Goal: Task Accomplishment & Management: Manage account settings

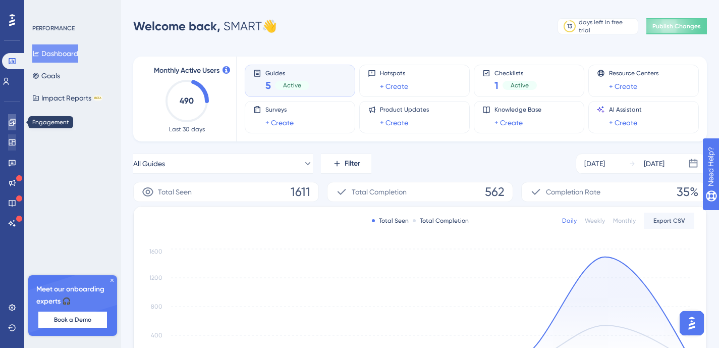
drag, startPoint x: 12, startPoint y: 120, endPoint x: 10, endPoint y: 136, distance: 16.2
click at [12, 120] on icon at bounding box center [12, 122] width 8 height 8
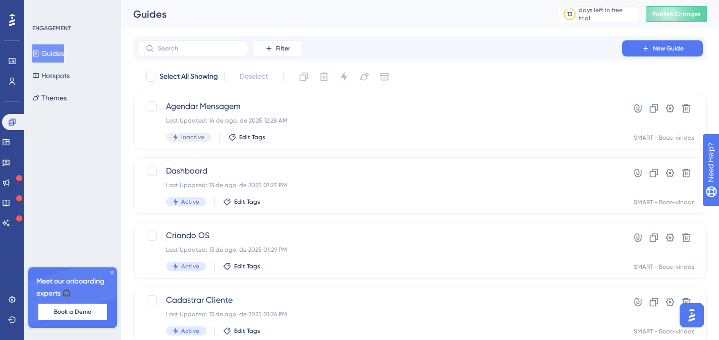
click at [156, 76] on div at bounding box center [151, 77] width 12 height 12
checkbox input "true"
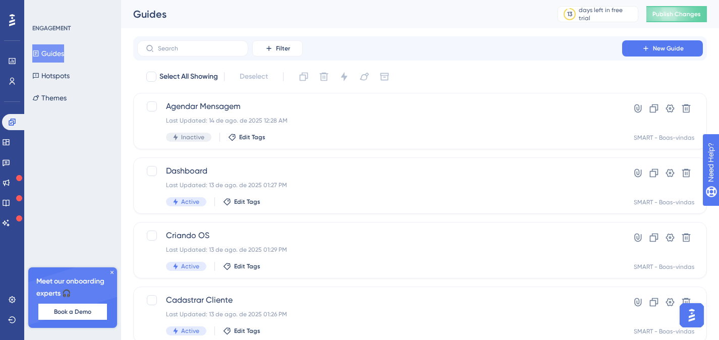
checkbox input "true"
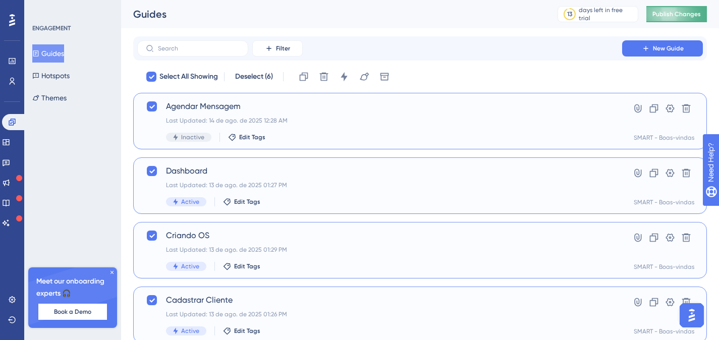
click at [687, 12] on button "Publish Changes" at bounding box center [676, 14] width 61 height 16
click at [345, 126] on div "Agendar Mensagem Last Updated: 14 de ago. de 2025 12:28 AM Inactive Edit Tags" at bounding box center [379, 120] width 427 height 41
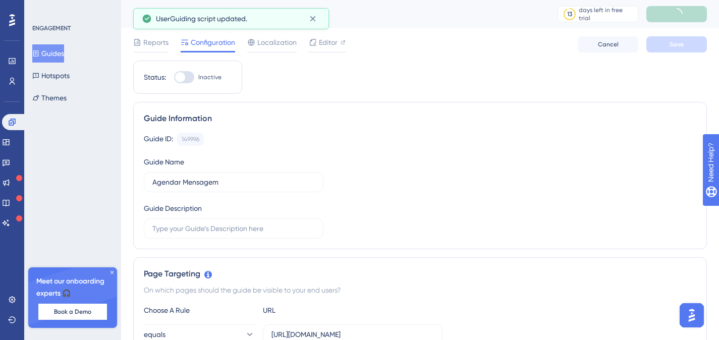
click at [183, 73] on div at bounding box center [180, 77] width 10 height 10
click at [174, 77] on input "Inactive" at bounding box center [174, 77] width 1 height 1
checkbox input "true"
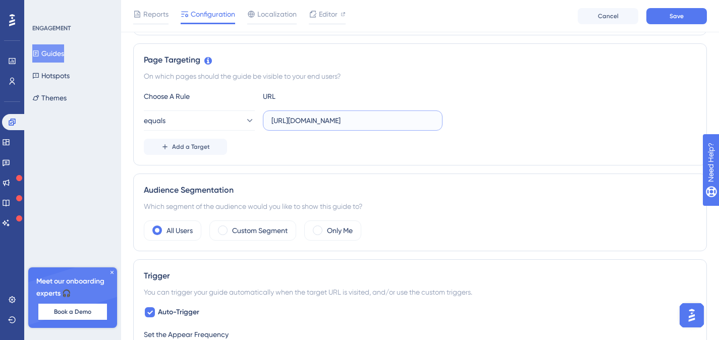
scroll to position [0, 31]
drag, startPoint x: 402, startPoint y: 121, endPoint x: 474, endPoint y: 119, distance: 71.6
click at [474, 119] on div "equals [URL][DOMAIN_NAME]" at bounding box center [420, 120] width 552 height 20
click at [408, 125] on input "[URL][DOMAIN_NAME]" at bounding box center [352, 120] width 162 height 11
drag, startPoint x: 415, startPoint y: 121, endPoint x: 475, endPoint y: 125, distance: 60.1
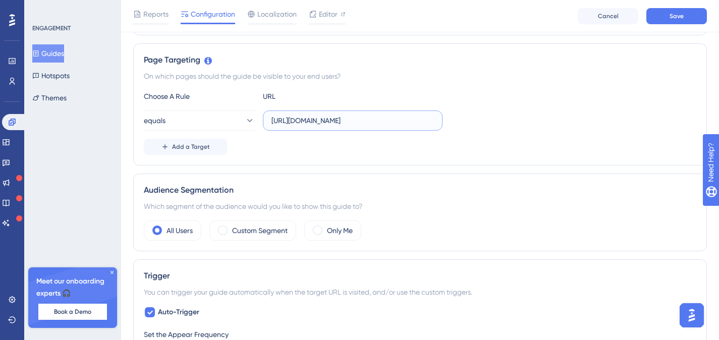
click at [475, 125] on div "equals [URL][DOMAIN_NAME]" at bounding box center [420, 120] width 552 height 20
type input "[URL][DOMAIN_NAME]"
click at [212, 122] on button "equals" at bounding box center [199, 120] width 111 height 20
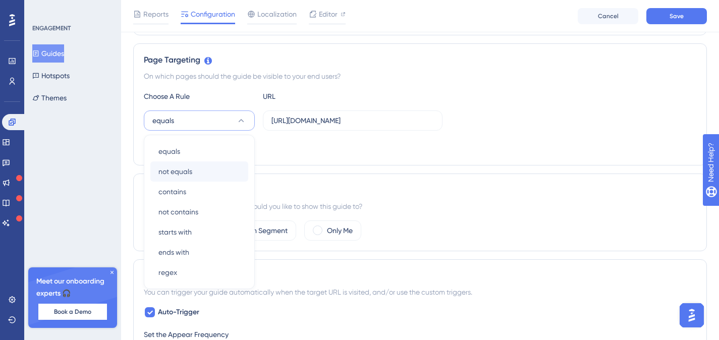
scroll to position [259, 0]
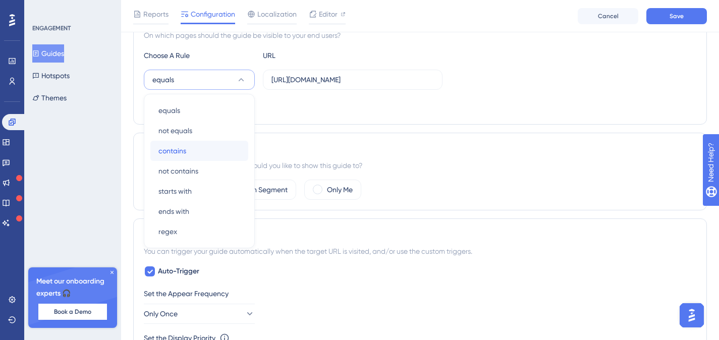
click at [198, 151] on div "contains contains" at bounding box center [199, 151] width 82 height 20
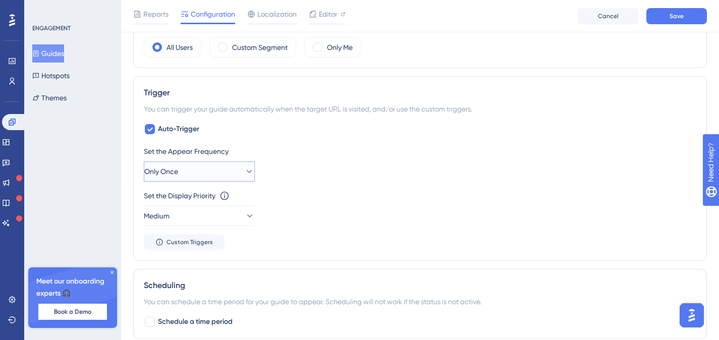
click at [216, 173] on button "Only Once" at bounding box center [199, 171] width 111 height 20
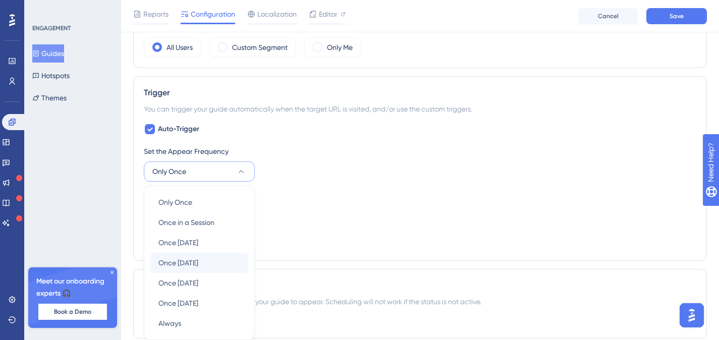
scroll to position [492, 0]
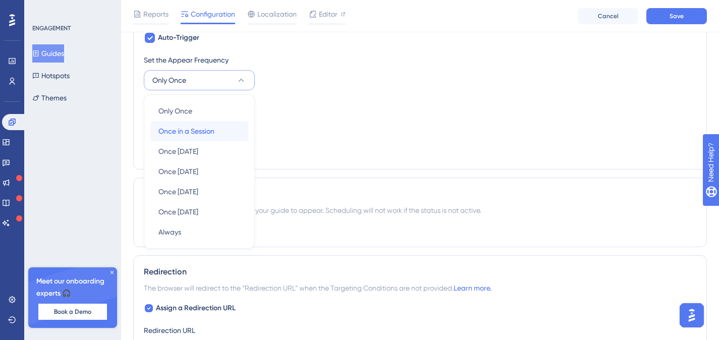
click at [206, 136] on span "Once in a Session" at bounding box center [186, 131] width 56 height 12
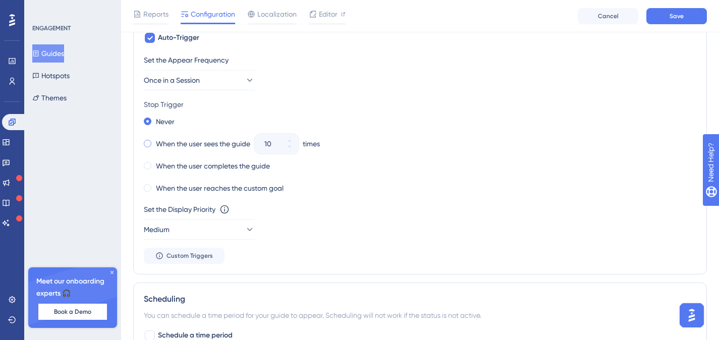
drag, startPoint x: 165, startPoint y: 147, endPoint x: 220, endPoint y: 146, distance: 55.0
click at [165, 146] on label "When the user sees the guide" at bounding box center [203, 144] width 94 height 12
click at [287, 149] on icon at bounding box center [289, 147] width 6 height 6
click at [288, 148] on icon at bounding box center [289, 147] width 6 height 6
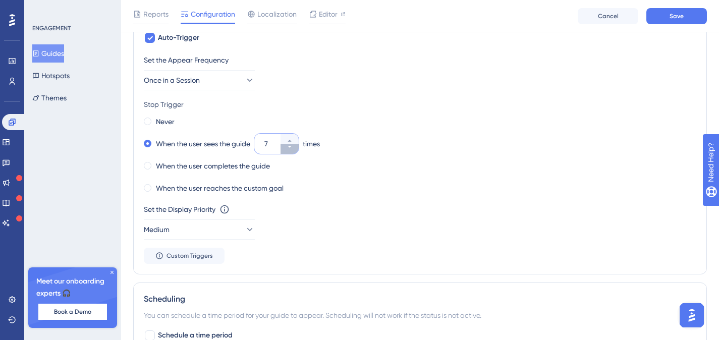
click at [288, 148] on icon at bounding box center [289, 147] width 6 height 6
click at [291, 138] on icon at bounding box center [289, 141] width 6 height 6
type input "5"
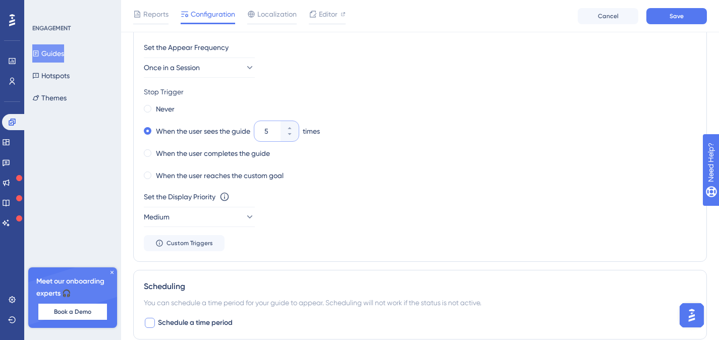
scroll to position [622, 0]
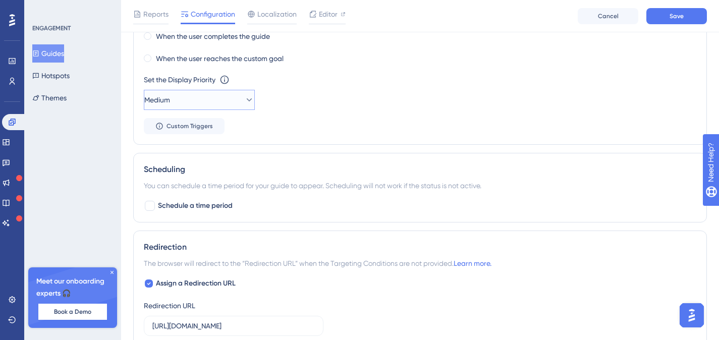
click at [195, 105] on button "Medium" at bounding box center [199, 100] width 111 height 20
click at [185, 185] on div "Highest Highest" at bounding box center [199, 191] width 82 height 20
click at [672, 18] on span "Save" at bounding box center [676, 16] width 14 height 8
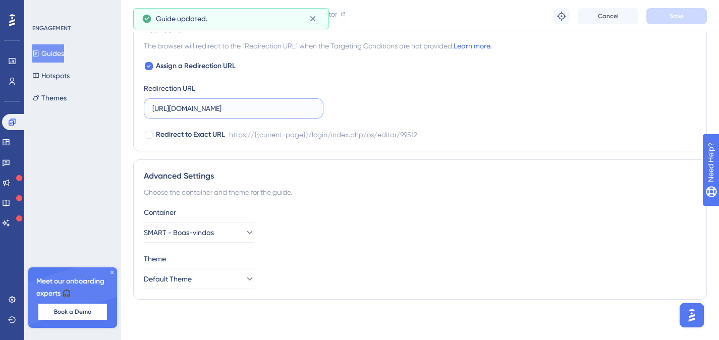
scroll to position [0, 31]
drag, startPoint x: 270, startPoint y: 112, endPoint x: 358, endPoint y: 102, distance: 87.8
click at [358, 102] on div "Assign a Redirection URL Redirection URL [URL][DOMAIN_NAME] Redirect to Exact U…" at bounding box center [420, 100] width 552 height 81
click at [307, 109] on input "[URL][DOMAIN_NAME]" at bounding box center [233, 108] width 162 height 11
drag, startPoint x: 307, startPoint y: 108, endPoint x: 312, endPoint y: 109, distance: 5.6
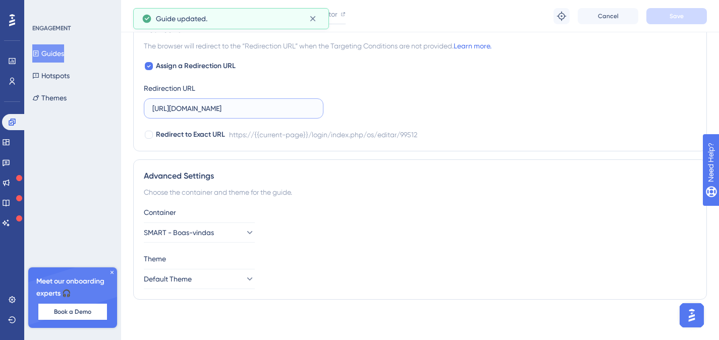
click at [307, 108] on input "[URL][DOMAIN_NAME]" at bounding box center [233, 108] width 162 height 11
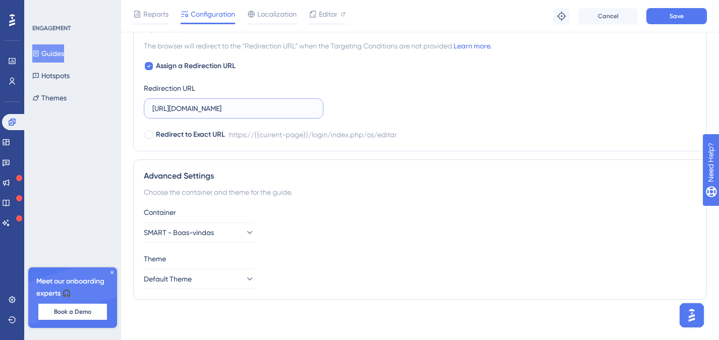
scroll to position [0, 10]
type input "[URL][DOMAIN_NAME]"
click at [678, 19] on span "Save" at bounding box center [676, 16] width 14 height 8
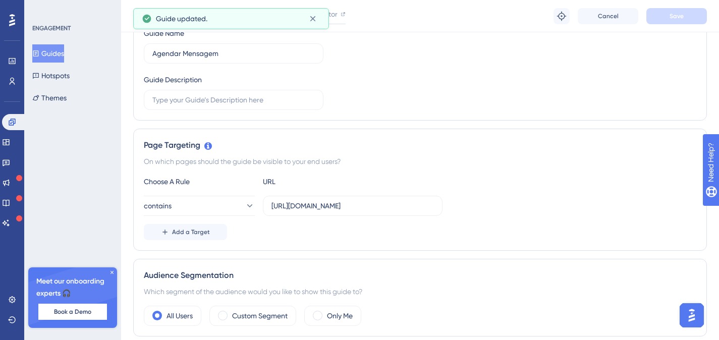
scroll to position [0, 0]
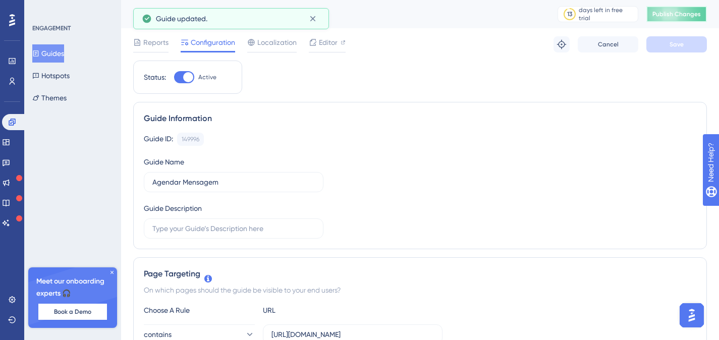
click at [690, 15] on span "Publish Changes" at bounding box center [676, 14] width 48 height 8
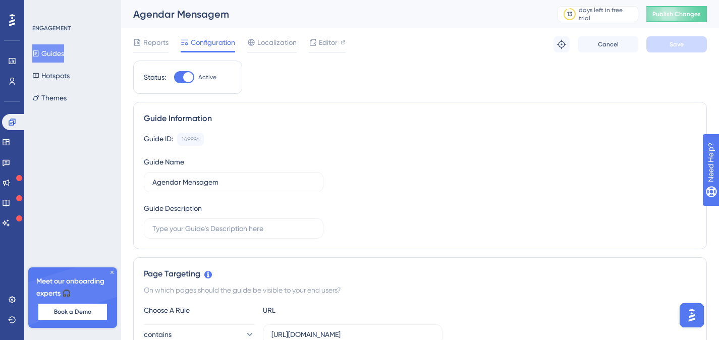
click at [52, 51] on button "Guides" at bounding box center [48, 53] width 32 height 18
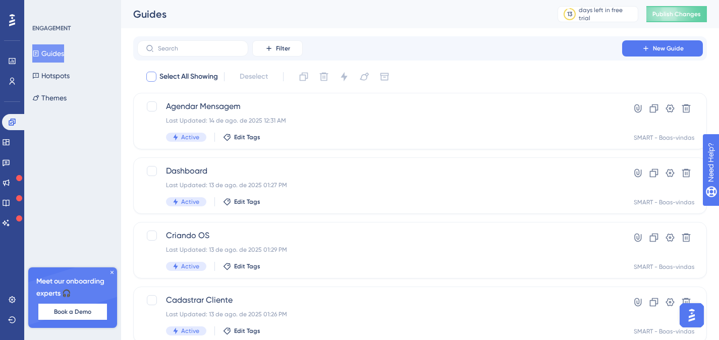
click at [152, 79] on div at bounding box center [151, 77] width 10 height 10
checkbox input "true"
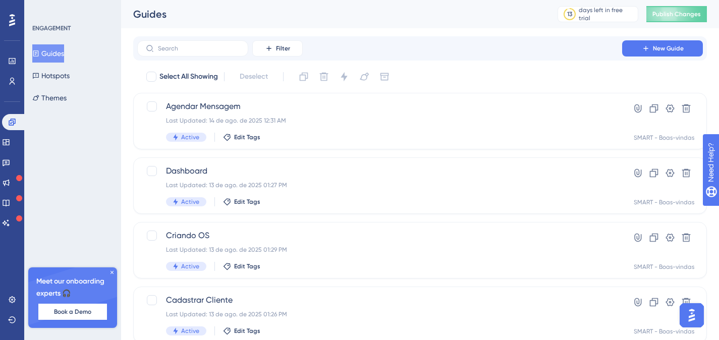
checkbox input "true"
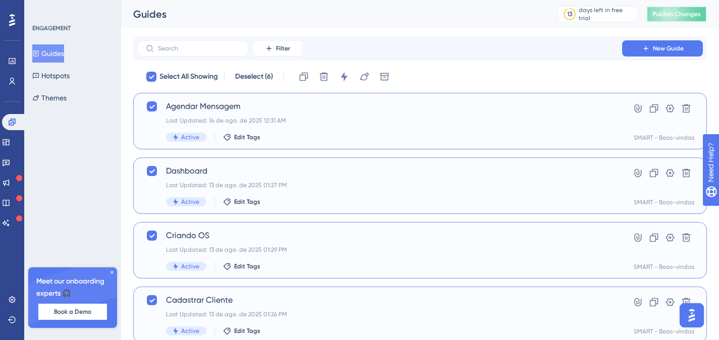
click at [694, 12] on span "Publish Changes" at bounding box center [676, 14] width 48 height 8
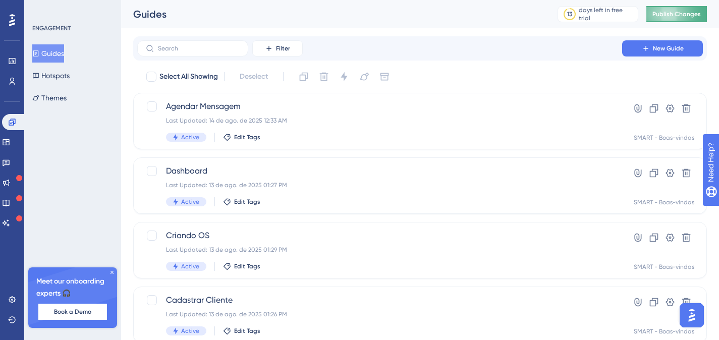
click at [685, 12] on span "Publish Changes" at bounding box center [676, 14] width 48 height 8
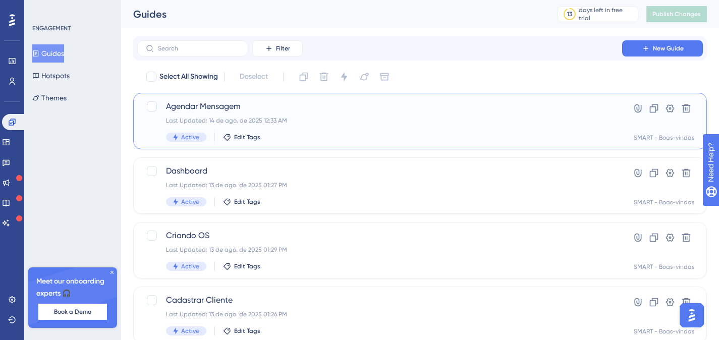
click at [310, 108] on span "Agendar Mensagem" at bounding box center [379, 106] width 427 height 12
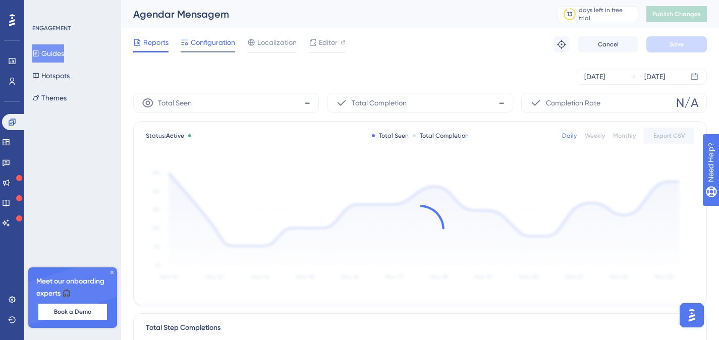
click at [201, 40] on span "Configuration" at bounding box center [213, 42] width 44 height 12
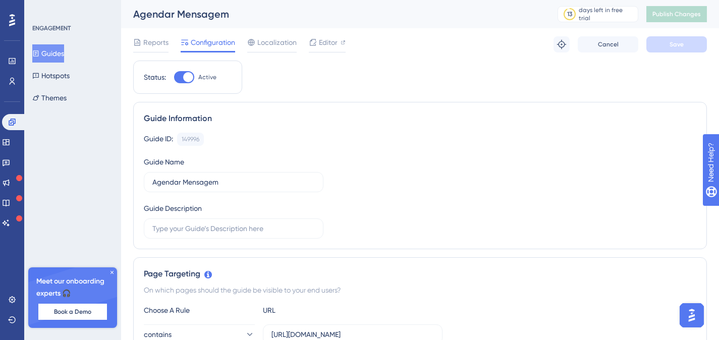
click at [55, 50] on button "Guides" at bounding box center [48, 53] width 32 height 18
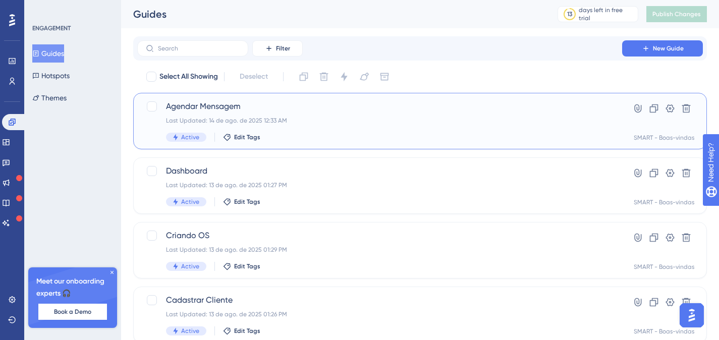
click at [261, 107] on span "Agendar Mensagem" at bounding box center [379, 106] width 427 height 12
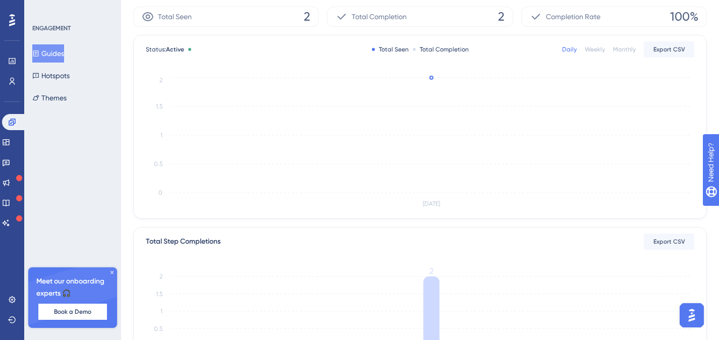
scroll to position [11, 0]
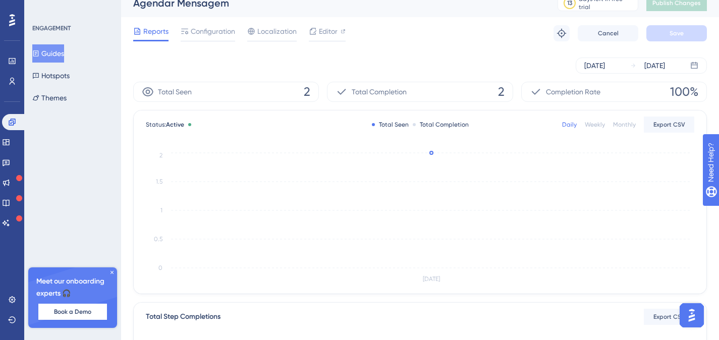
click at [205, 10] on div "Agendar Mensagem 13 days left in free trial Click to see upgrade options Publis…" at bounding box center [420, 3] width 598 height 28
click at [208, 31] on span "Configuration" at bounding box center [213, 31] width 44 height 12
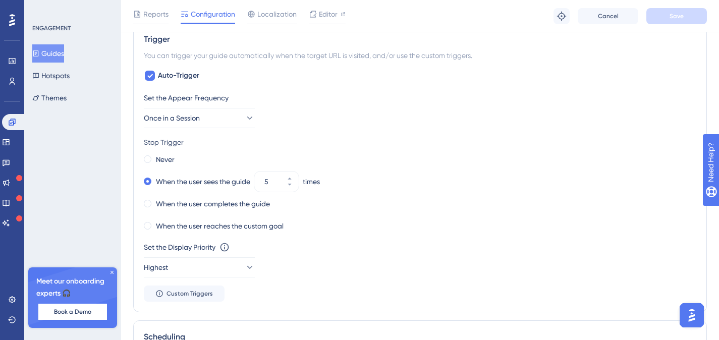
scroll to position [586, 0]
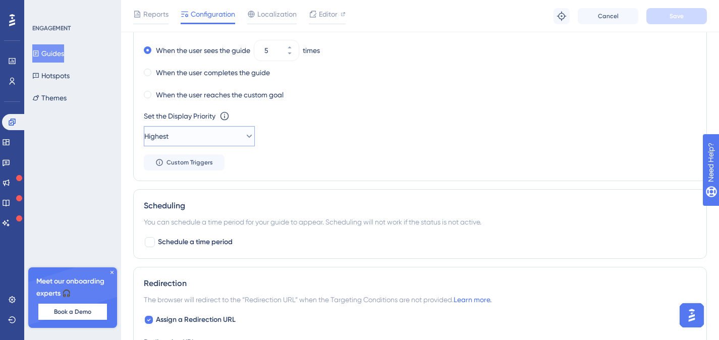
click at [202, 138] on button "Highest" at bounding box center [199, 136] width 111 height 20
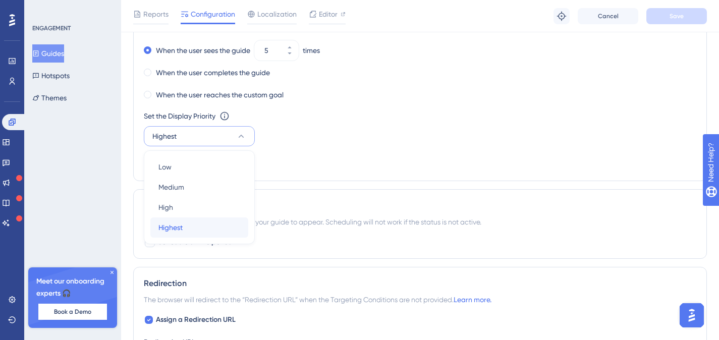
click at [185, 225] on div "Highest Highest" at bounding box center [199, 227] width 82 height 20
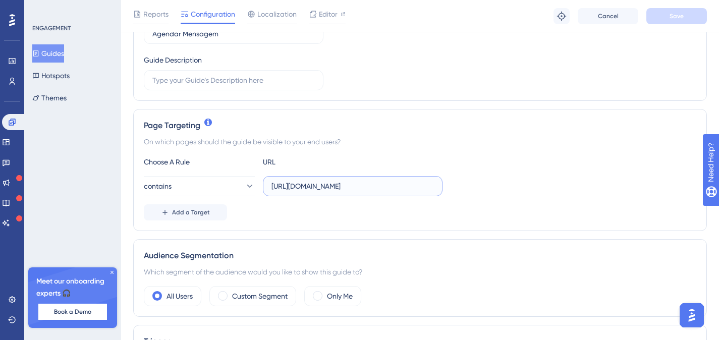
scroll to position [0, 13]
drag, startPoint x: 360, startPoint y: 189, endPoint x: 508, endPoint y: 183, distance: 148.4
click at [508, 183] on div "contains [URL][DOMAIN_NAME]" at bounding box center [420, 186] width 552 height 20
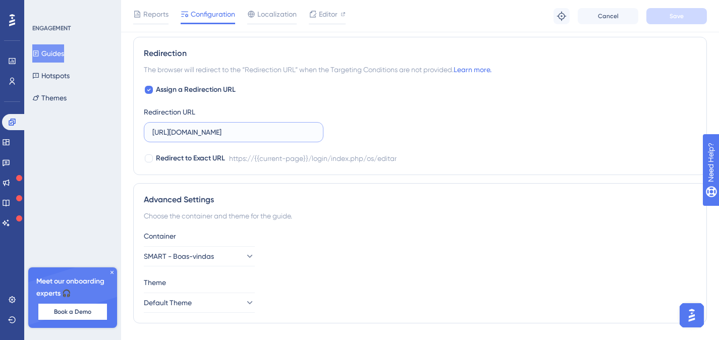
scroll to position [0, 10]
drag, startPoint x: 315, startPoint y: 130, endPoint x: 331, endPoint y: 132, distance: 16.2
click at [374, 126] on div "Assign a Redirection URL Redirection URL [URL][DOMAIN_NAME] Redirect to Exact U…" at bounding box center [420, 124] width 552 height 81
drag, startPoint x: 280, startPoint y: 130, endPoint x: 382, endPoint y: 129, distance: 101.4
click at [382, 129] on div "Assign a Redirection URL Redirection URL [URL][DOMAIN_NAME] Redirect to Exact U…" at bounding box center [420, 124] width 552 height 81
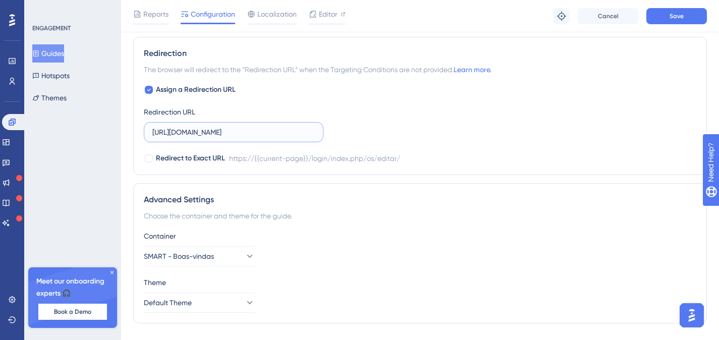
scroll to position [0, 13]
type input "[URL][DOMAIN_NAME]"
click at [666, 13] on button "Save" at bounding box center [676, 16] width 61 height 16
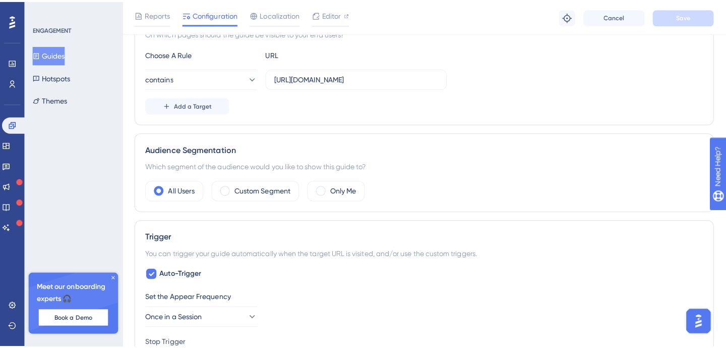
scroll to position [0, 0]
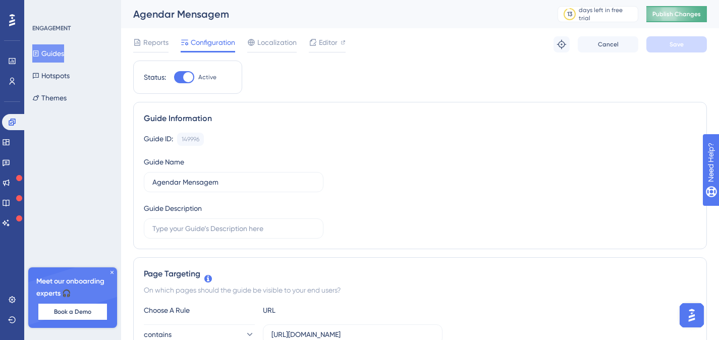
click at [673, 14] on span "Publish Changes" at bounding box center [676, 14] width 48 height 8
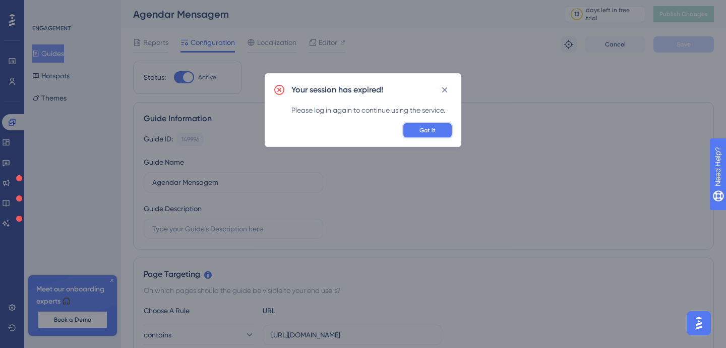
drag, startPoint x: 422, startPoint y: 133, endPoint x: 479, endPoint y: 151, distance: 59.8
click at [423, 133] on span "Got it" at bounding box center [428, 130] width 16 height 8
